Goal: Use online tool/utility: Utilize a website feature to perform a specific function

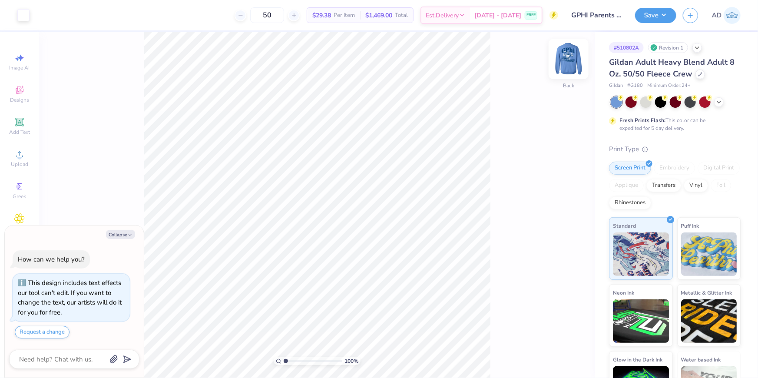
click at [575, 57] on img at bounding box center [568, 59] width 35 height 35
click at [574, 51] on img at bounding box center [568, 59] width 35 height 35
click at [574, 52] on img at bounding box center [568, 59] width 35 height 35
type textarea "x"
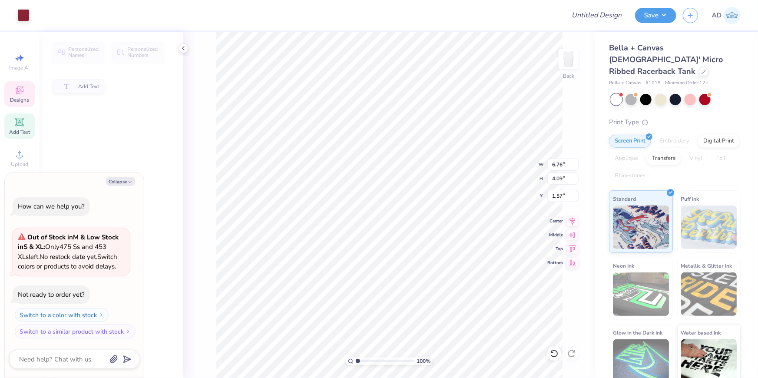
type textarea "x"
type input "4.09"
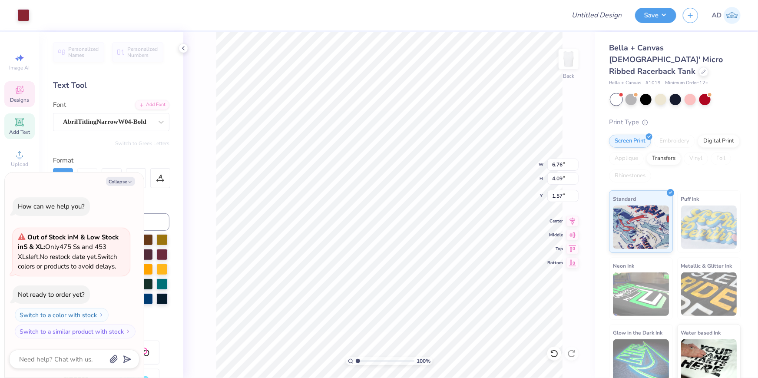
scroll to position [6, 1]
click at [153, 121] on div at bounding box center [161, 122] width 16 height 16
click at [168, 122] on div "Personalized Names Personalized Numbers Text Tool Add Font Font Select is focus…" at bounding box center [111, 205] width 144 height 346
type textarea "x"
